Goal: Information Seeking & Learning: Learn about a topic

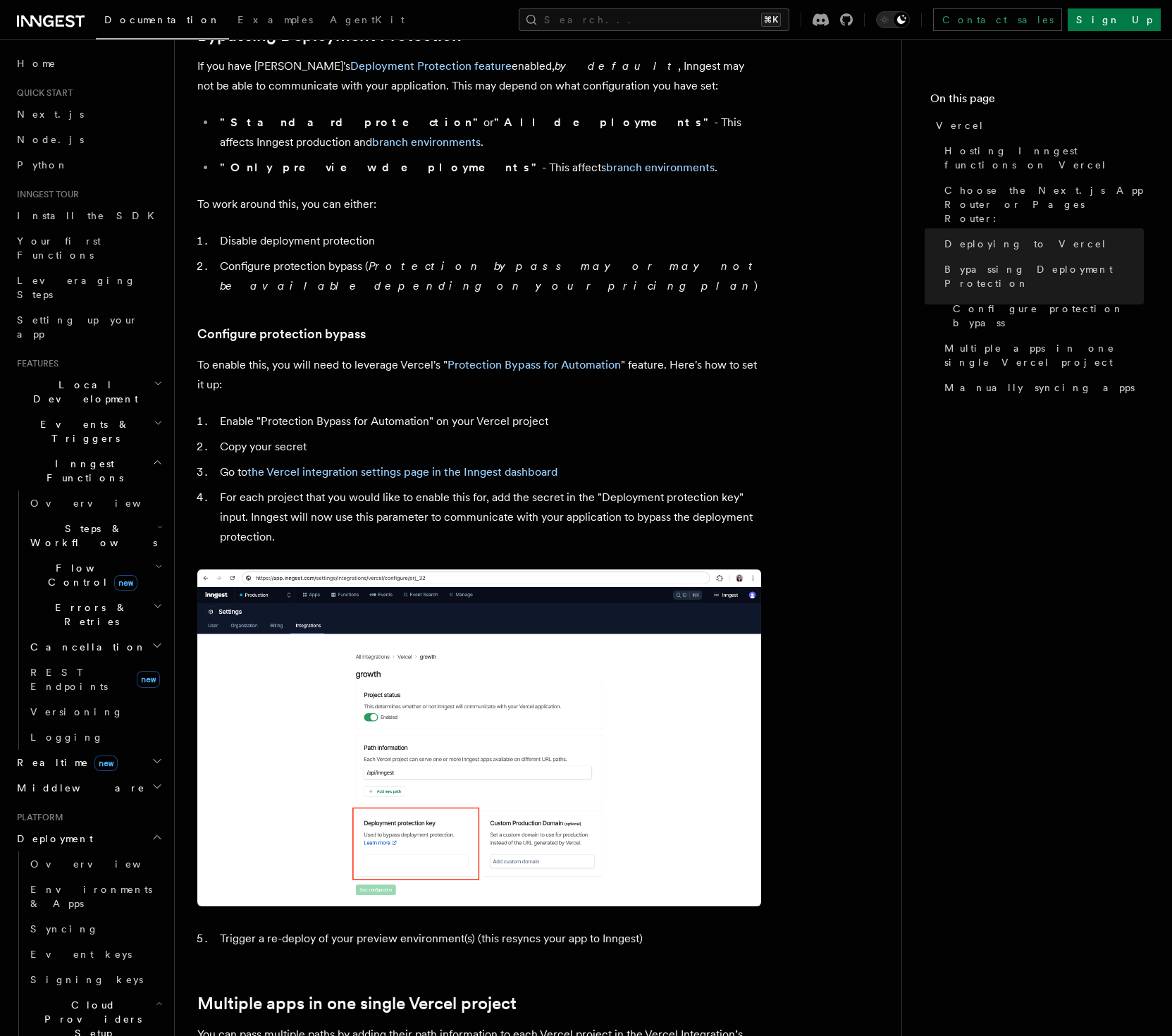
scroll to position [1118, 0]
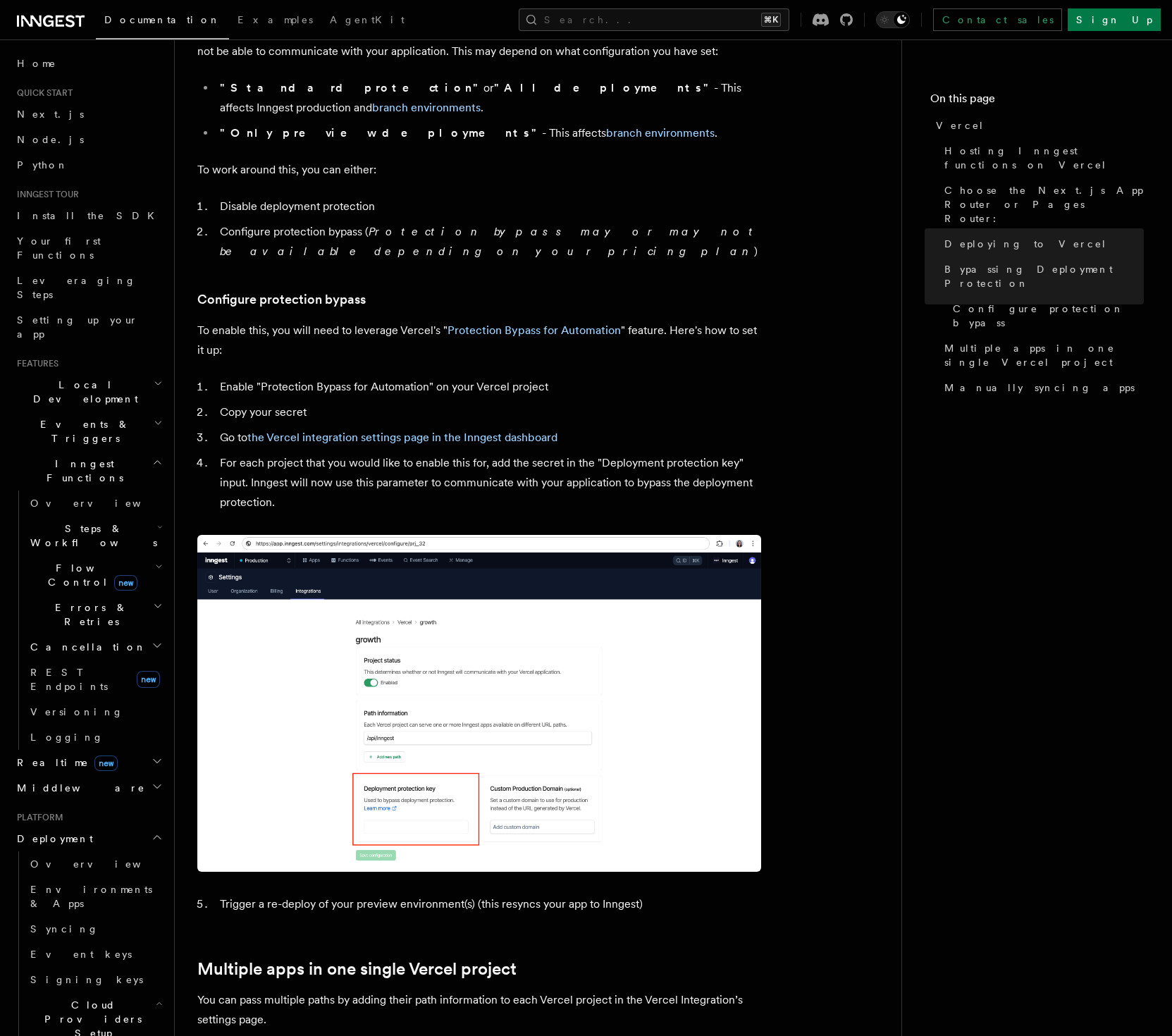
drag, startPoint x: 194, startPoint y: 258, endPoint x: 627, endPoint y: 0, distance: 504.0
